Goal: Task Accomplishment & Management: Use online tool/utility

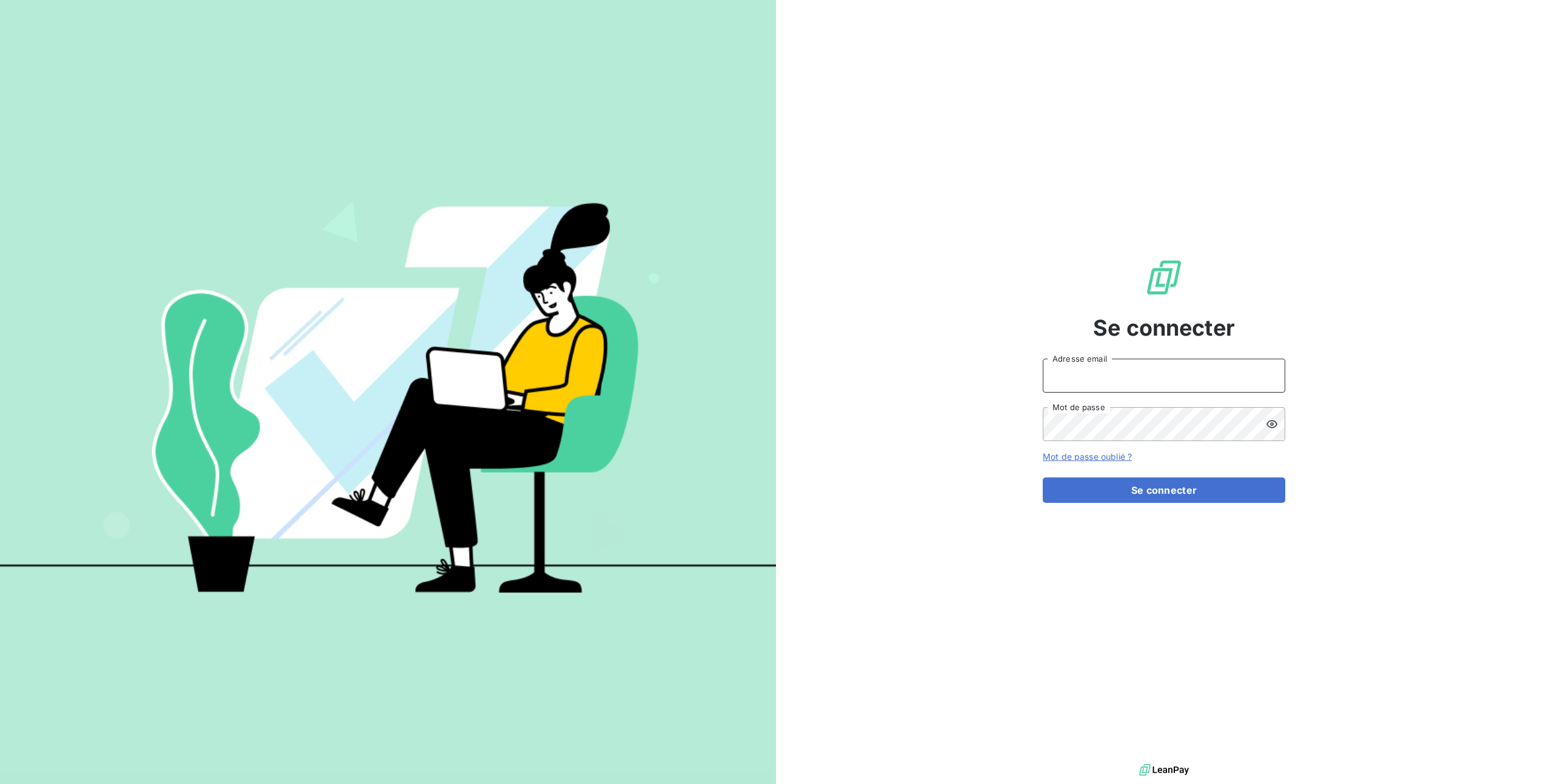
type input "[PERSON_NAME][EMAIL_ADDRESS][DOMAIN_NAME]"
click at [1122, 474] on form "[PERSON_NAME][EMAIL_ADDRESS][DOMAIN_NAME] Adresse email Mot de passe Mot de pas…" at bounding box center [1164, 430] width 243 height 144
click at [1124, 483] on button "Se connecter" at bounding box center [1164, 489] width 243 height 25
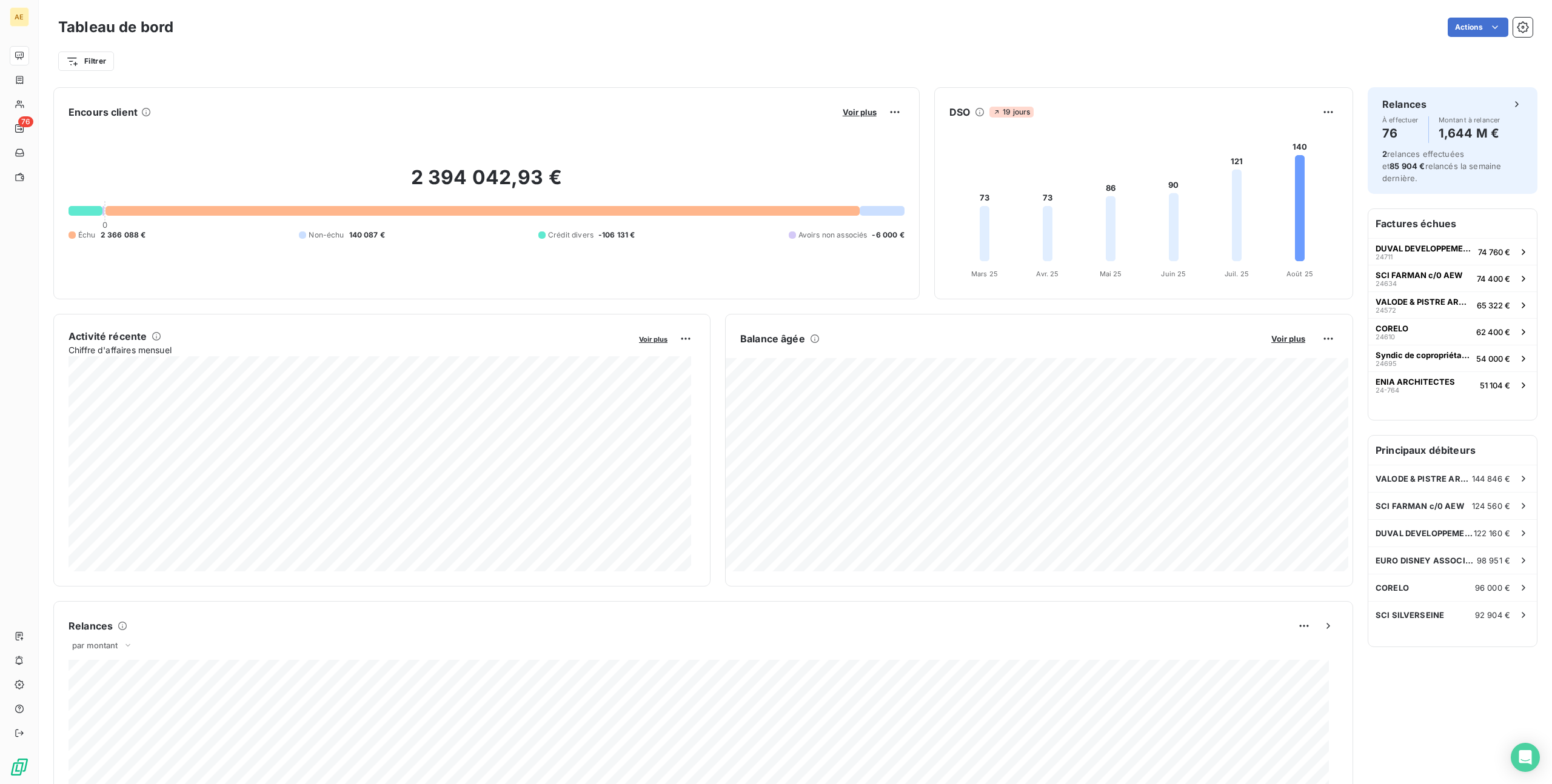
scroll to position [16, 0]
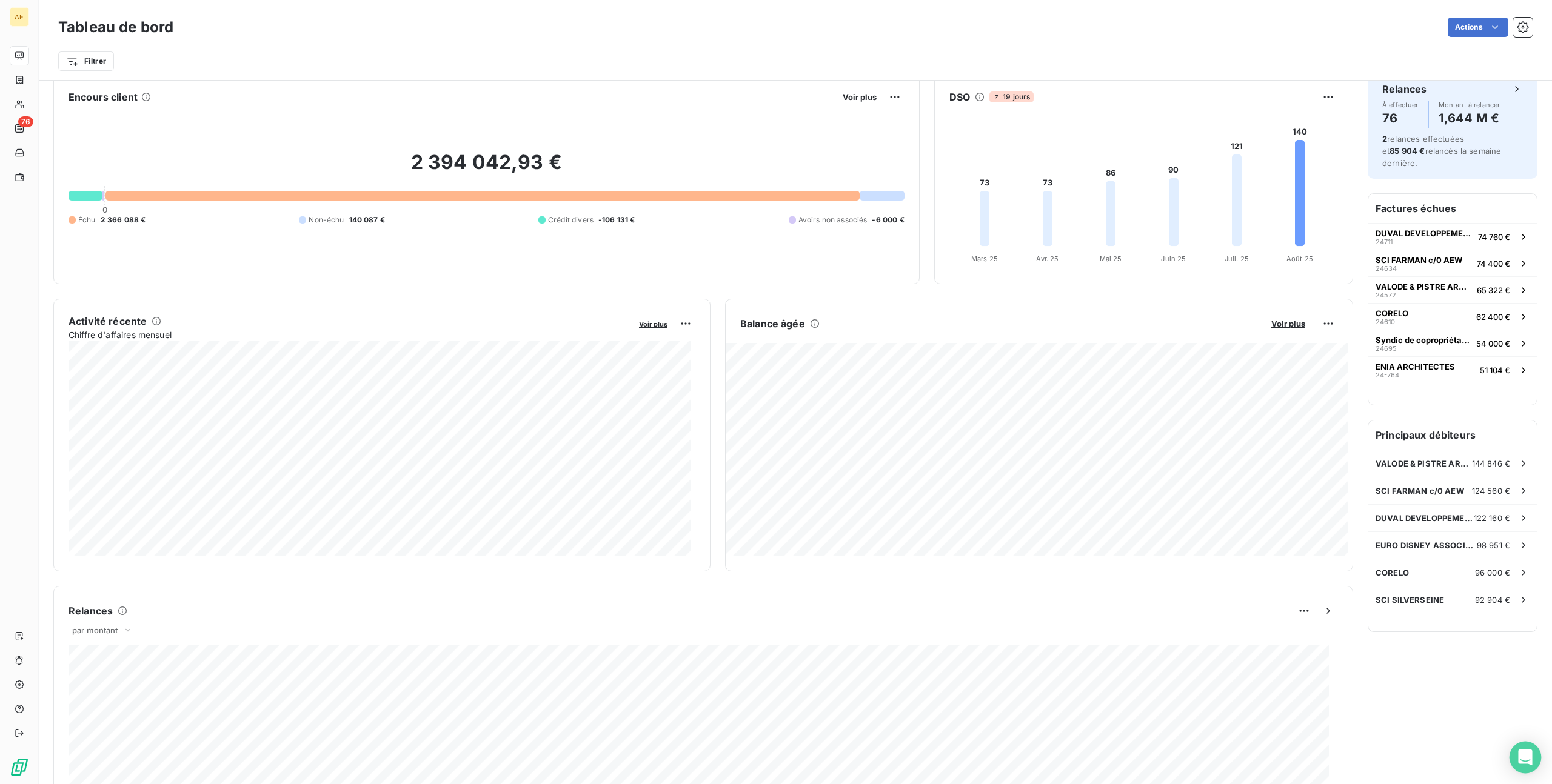
click at [1521, 755] on icon "Open Intercom Messenger" at bounding box center [1525, 757] width 14 height 16
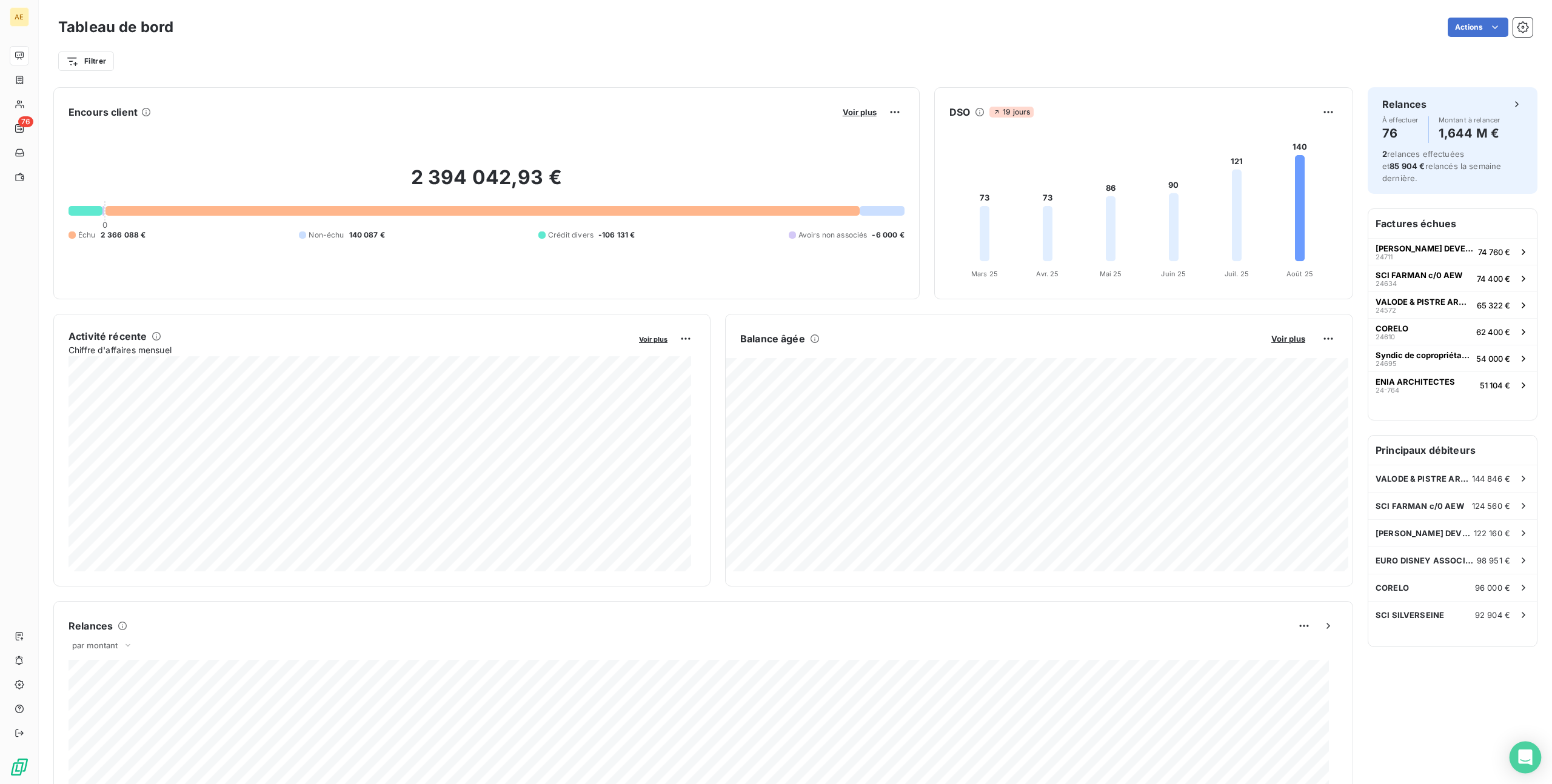
click at [1516, 749] on div "Open Intercom Messenger" at bounding box center [1525, 757] width 32 height 32
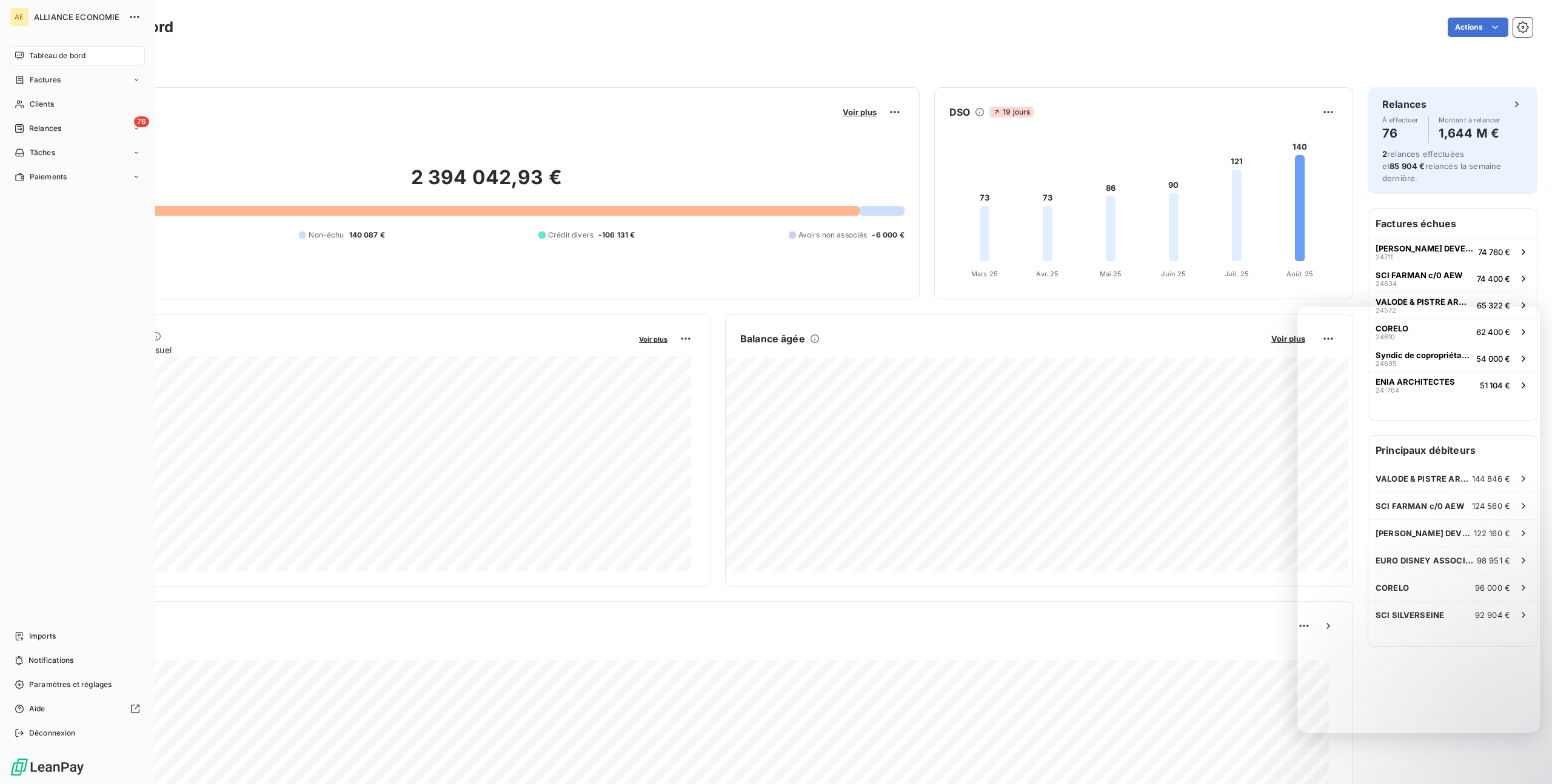
click at [57, 114] on nav "Tableau de bord Factures Clients 76 Relances Tâches Paiements" at bounding box center [77, 116] width 135 height 140
click at [62, 107] on div "Clients" at bounding box center [77, 104] width 135 height 19
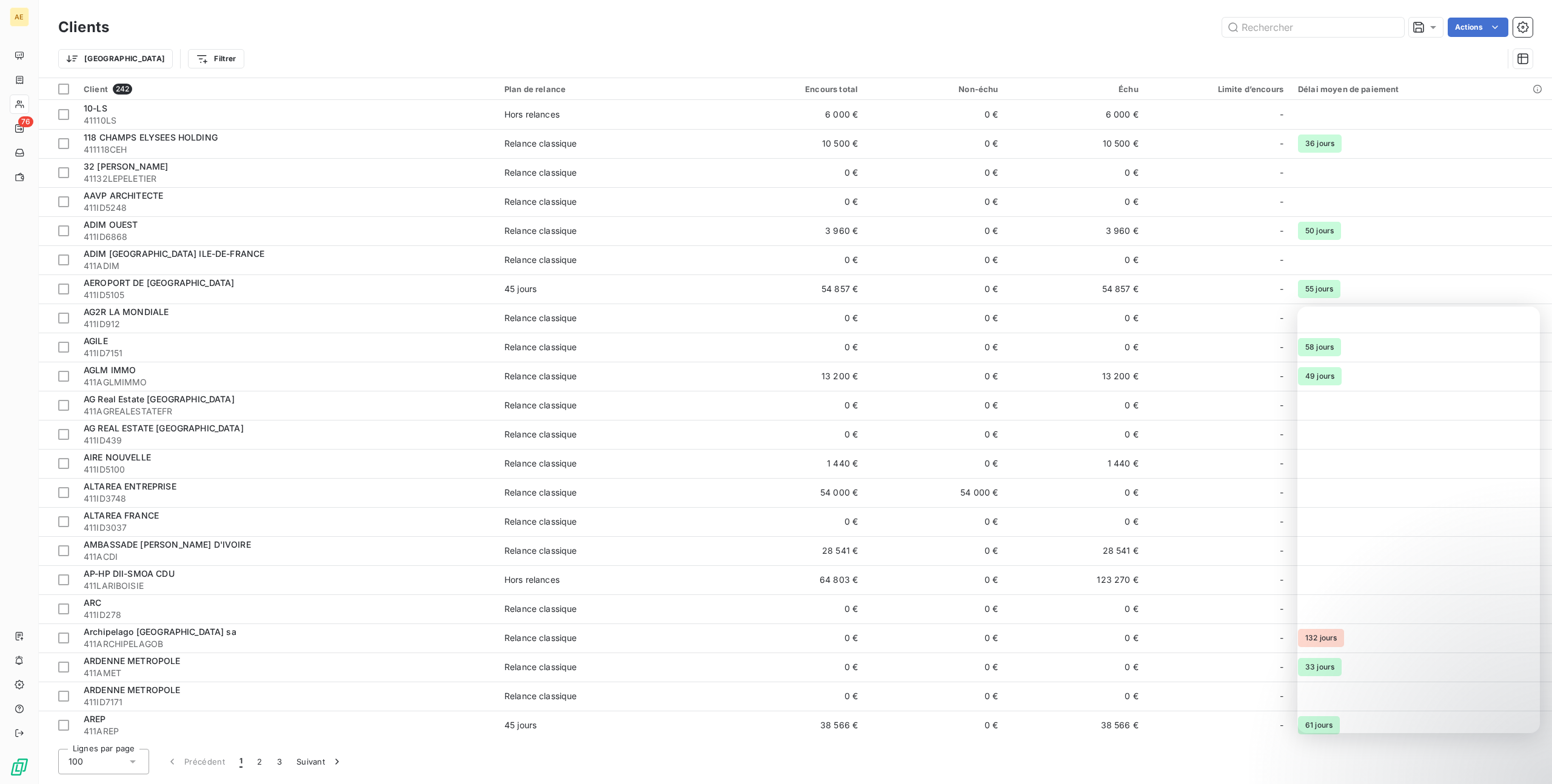
click at [1212, 65] on div "Trier Filtrer" at bounding box center [781, 58] width 1445 height 23
click at [1193, 65] on div "Trier Filtrer" at bounding box center [781, 58] width 1445 height 23
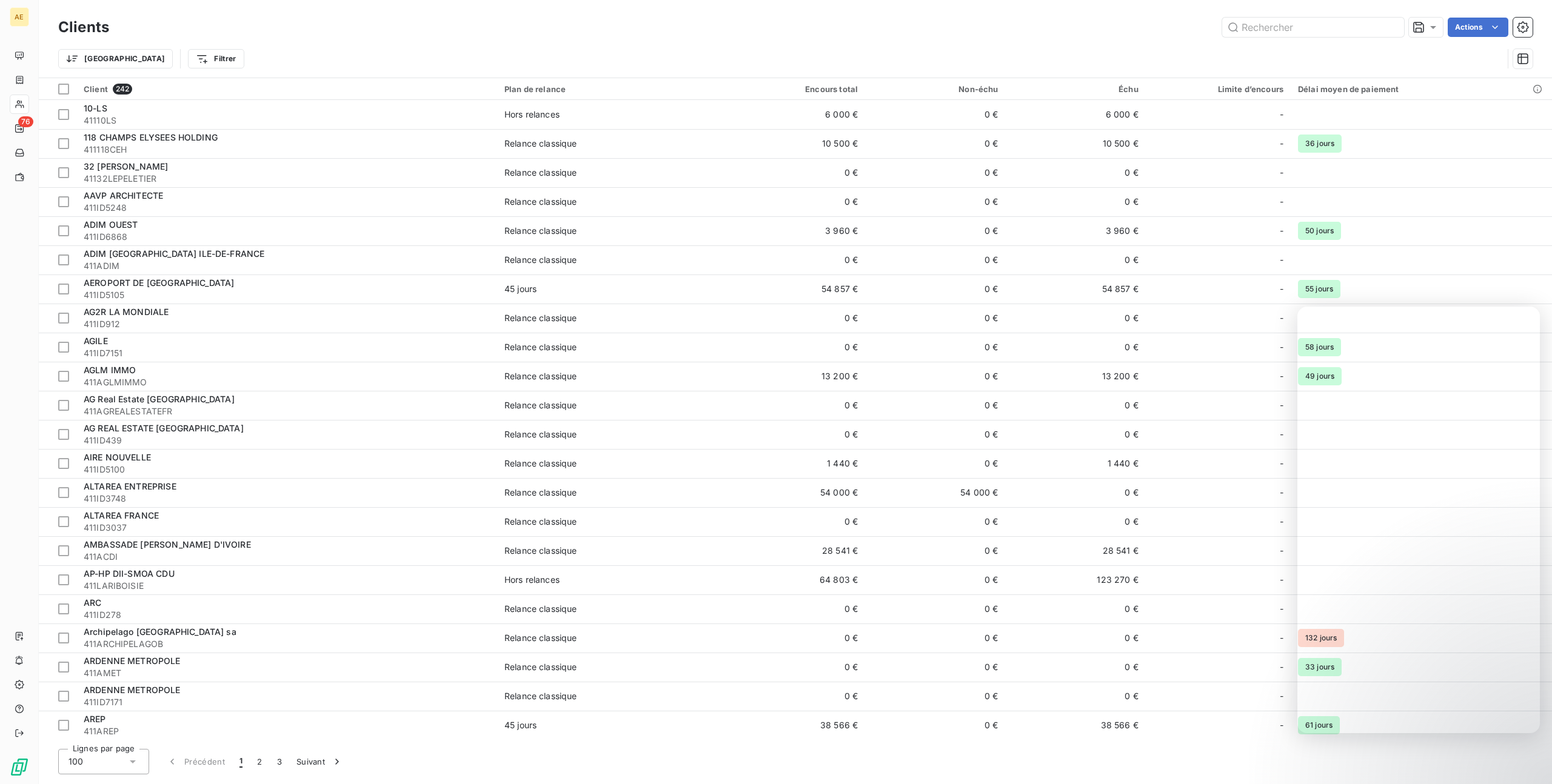
click at [1193, 65] on div "Trier Filtrer" at bounding box center [781, 58] width 1445 height 23
click at [1403, 78] on div "Client 242 Plan de relance Encours total Non-échu Échu Limite d’encours Délai m…" at bounding box center [795, 408] width 1513 height 662
click at [1389, 69] on div "Trier Filtrer" at bounding box center [781, 58] width 1445 height 23
click at [1404, 66] on div "Trier Filtrer" at bounding box center [781, 58] width 1445 height 23
click at [1470, 24] on html "AE 76 Clients Actions Trier Filtrer Client 242 Plan de relance Encours total No…" at bounding box center [776, 392] width 1552 height 784
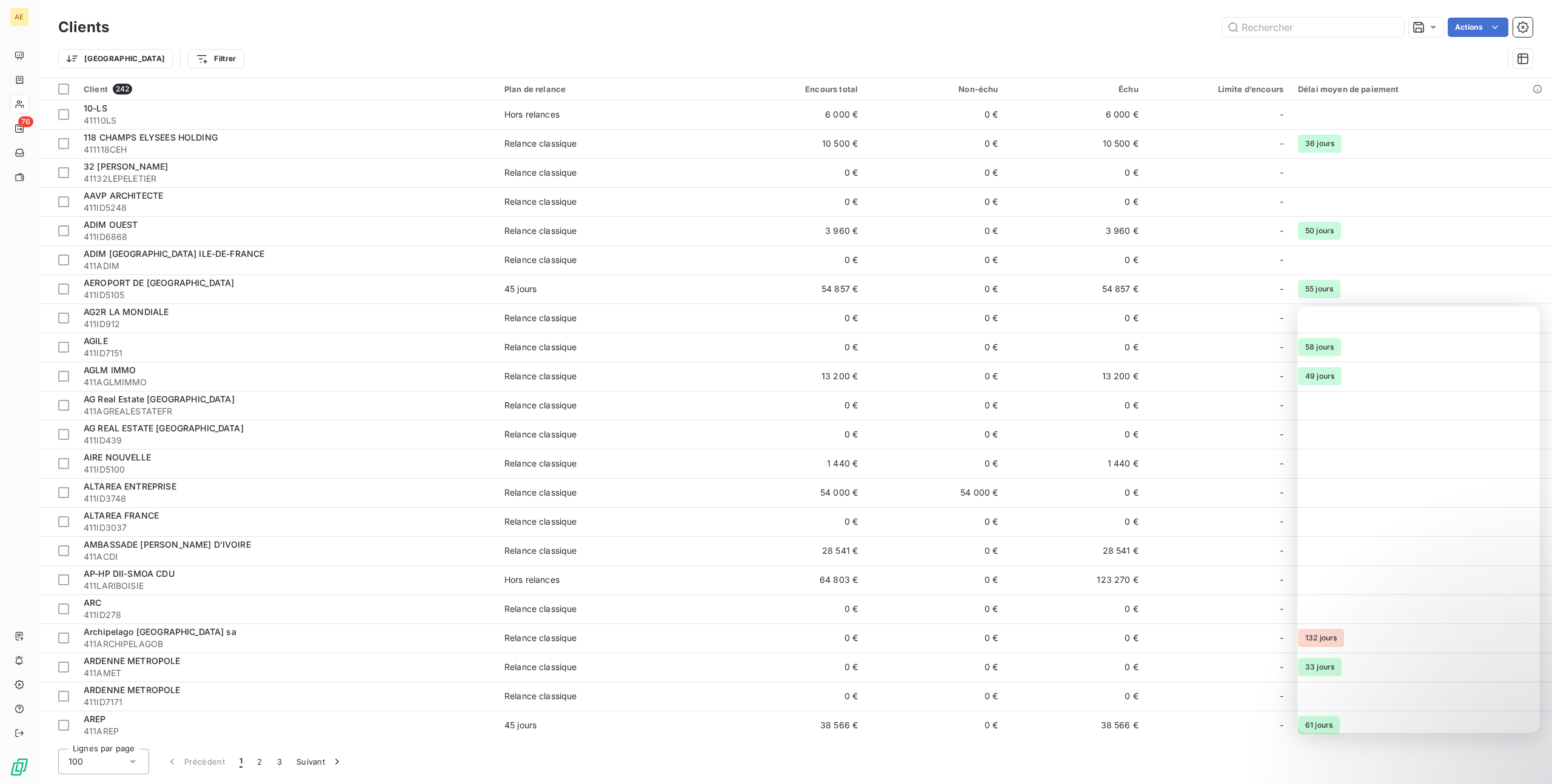
click at [1463, 27] on html "AE 76 Clients Actions Trier Filtrer Client 242 Plan de relance Encours total No…" at bounding box center [776, 392] width 1552 height 784
click at [1456, 24] on html "AE 76 Clients Actions Modifier le plan de relance (0 client) Propriétés Clients…" at bounding box center [776, 392] width 1552 height 784
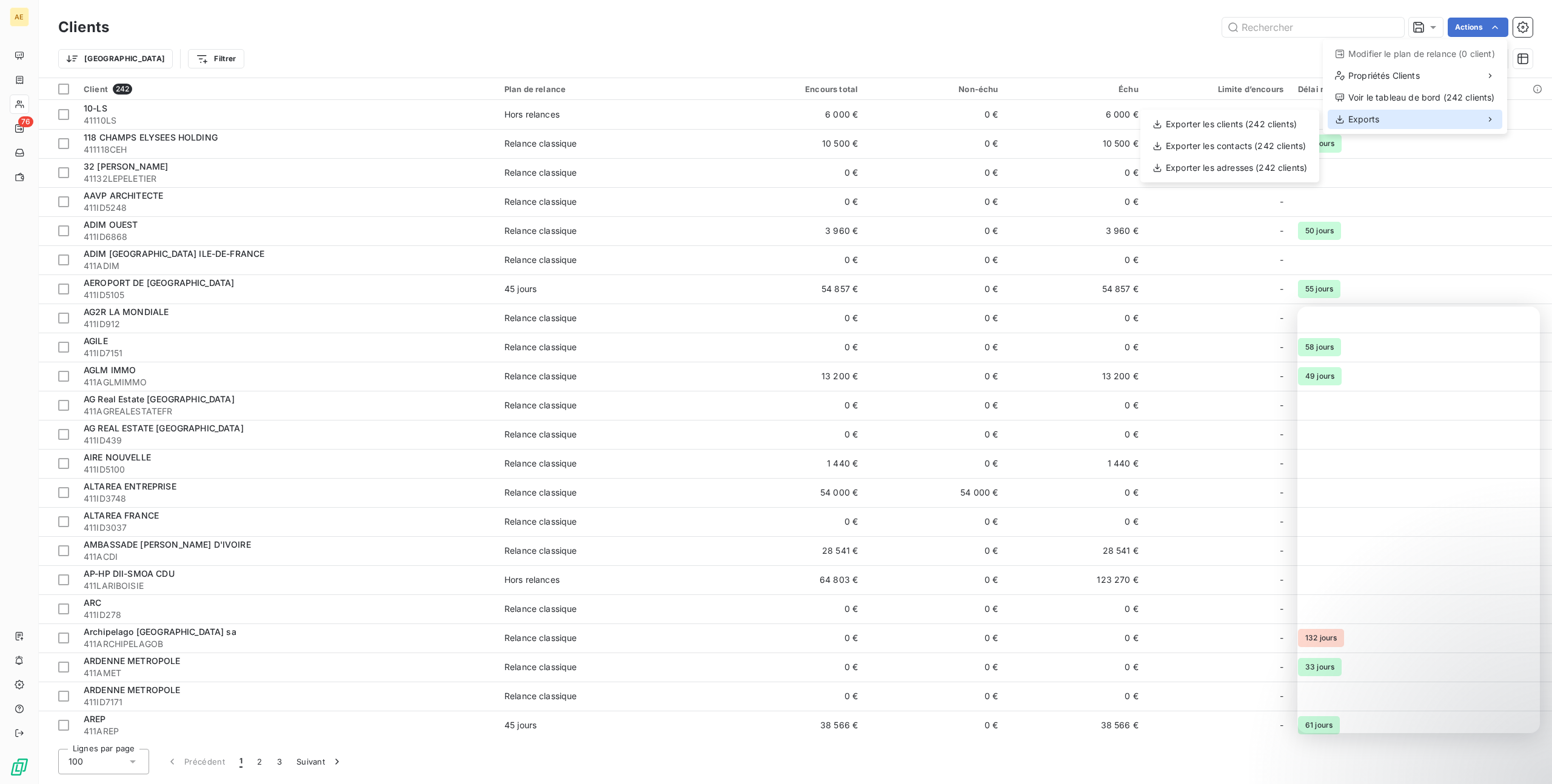
click at [1419, 124] on div "Exports" at bounding box center [1414, 119] width 174 height 19
click at [1210, 125] on div "Exporter les clients (242 clients)" at bounding box center [1229, 124] width 169 height 19
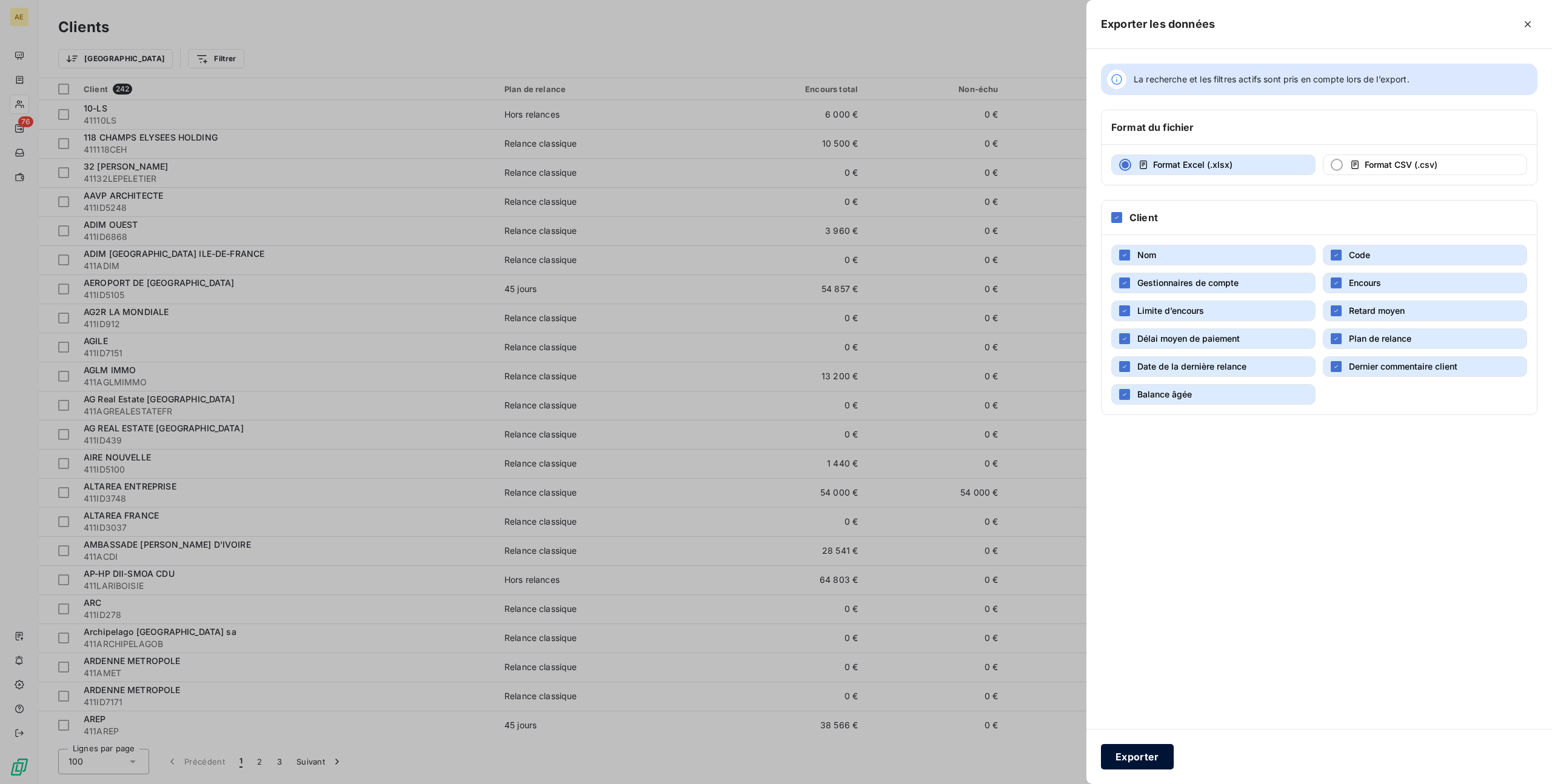
click at [1167, 755] on button "Exporter" at bounding box center [1137, 756] width 72 height 25
